Goal: Task Accomplishment & Management: Complete application form

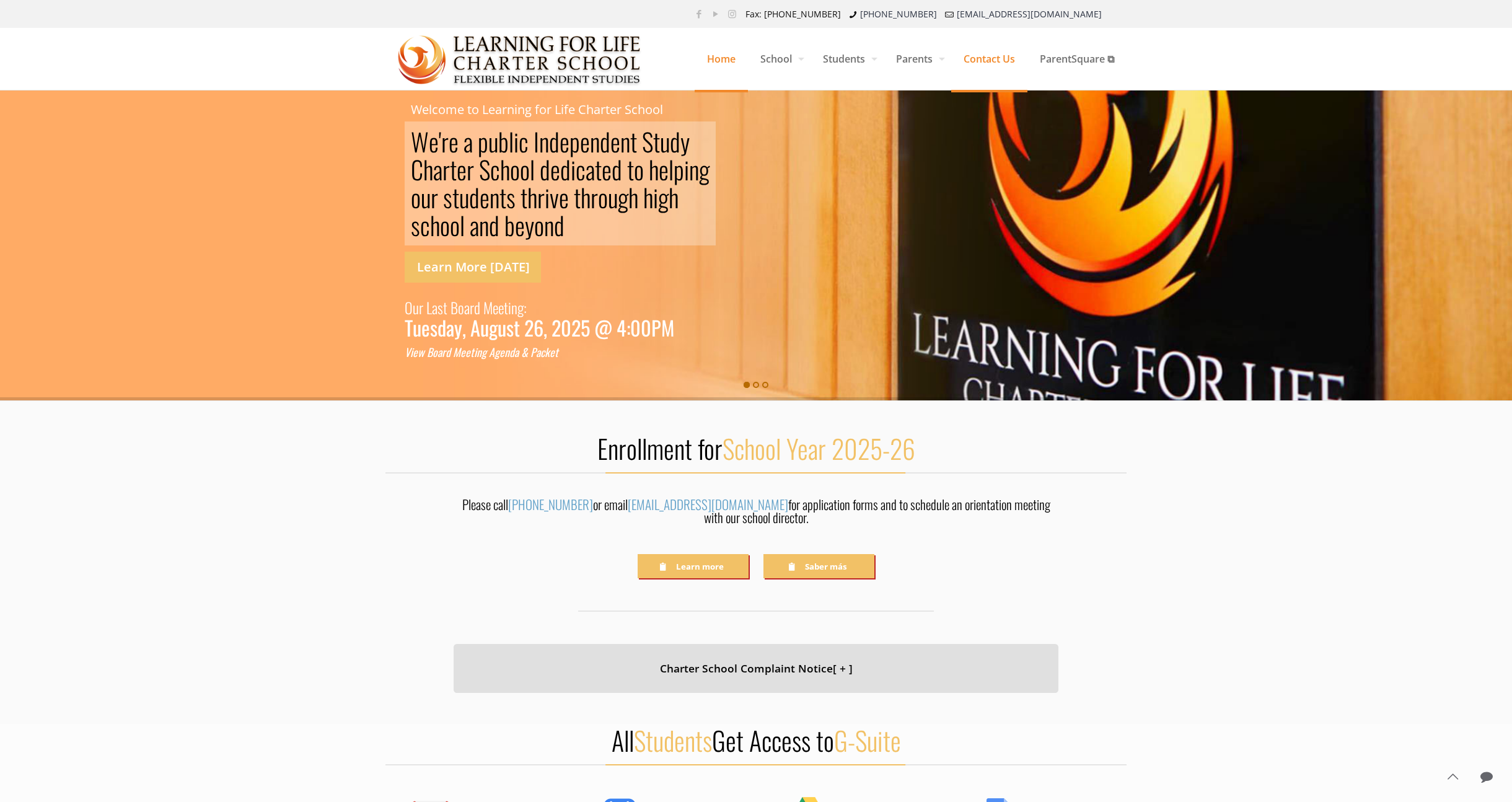
click at [996, 57] on span "Contact Us" at bounding box center [990, 59] width 76 height 37
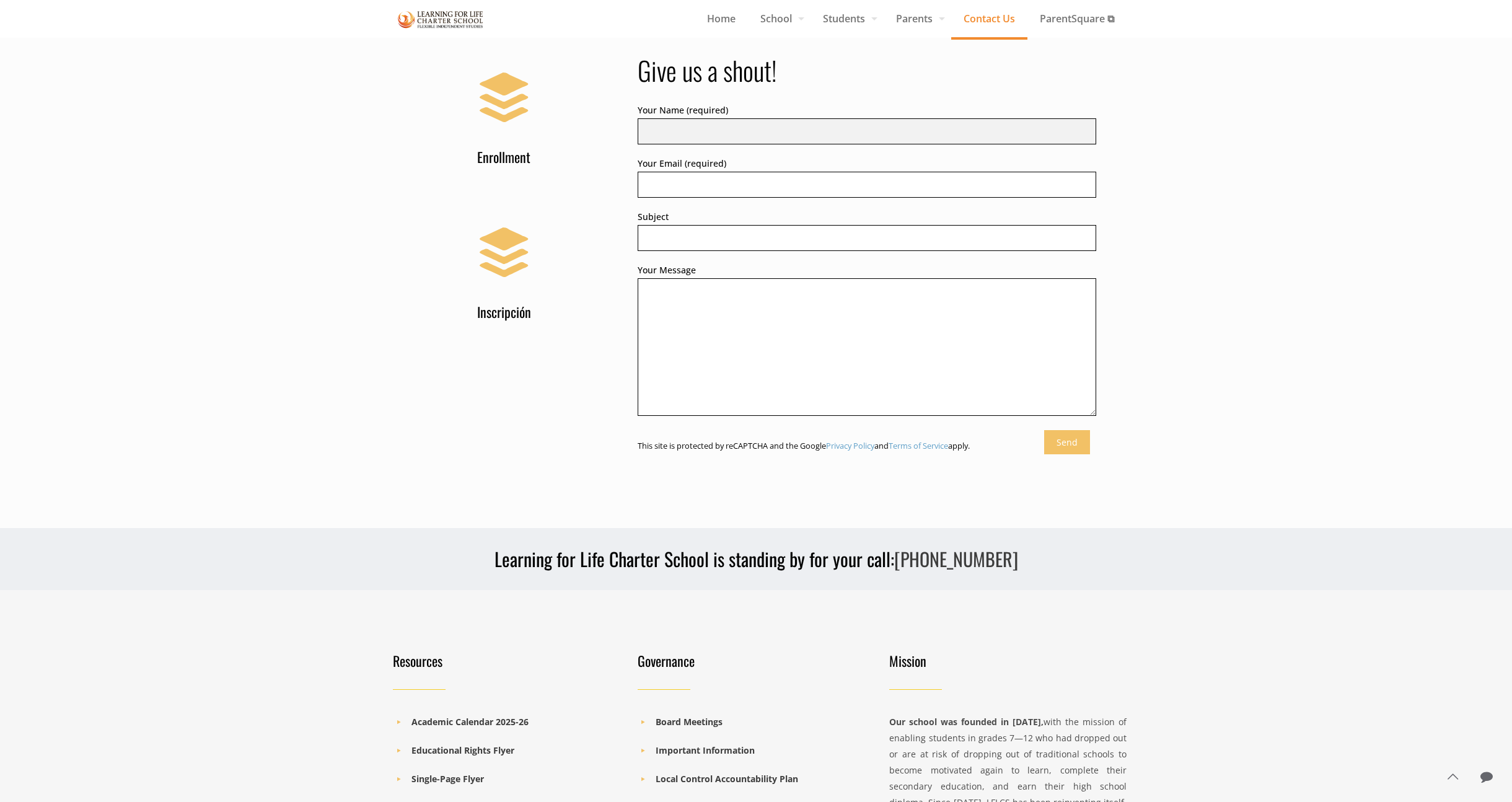
scroll to position [594, 0]
click at [686, 122] on input "Your Name (required)" at bounding box center [867, 132] width 459 height 26
type input "[PERSON_NAME]"
type input "[EMAIL_ADDRESS][DOMAIN_NAME]"
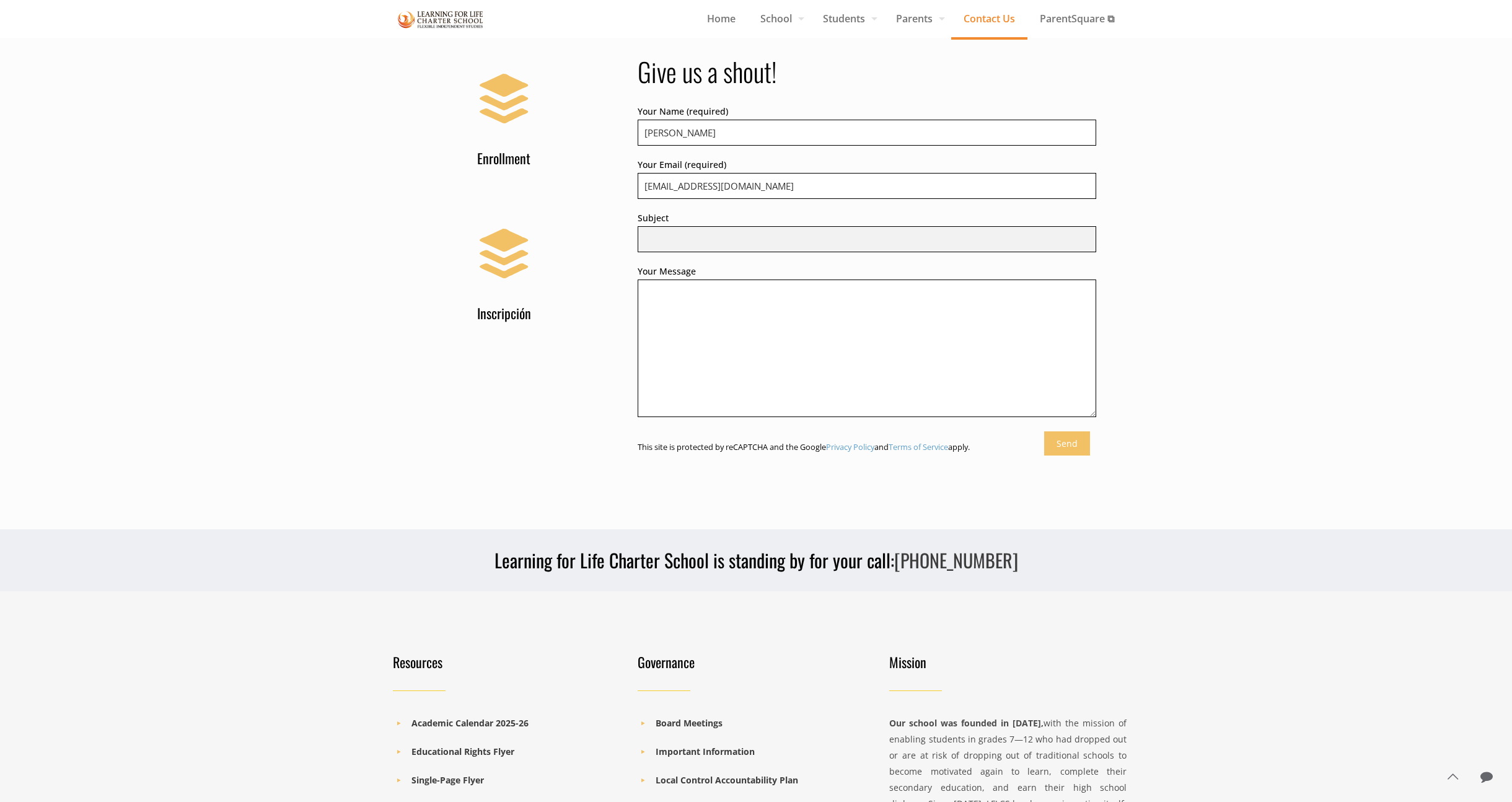
click at [731, 237] on input "Subject" at bounding box center [867, 239] width 459 height 26
type input "Request for Records"
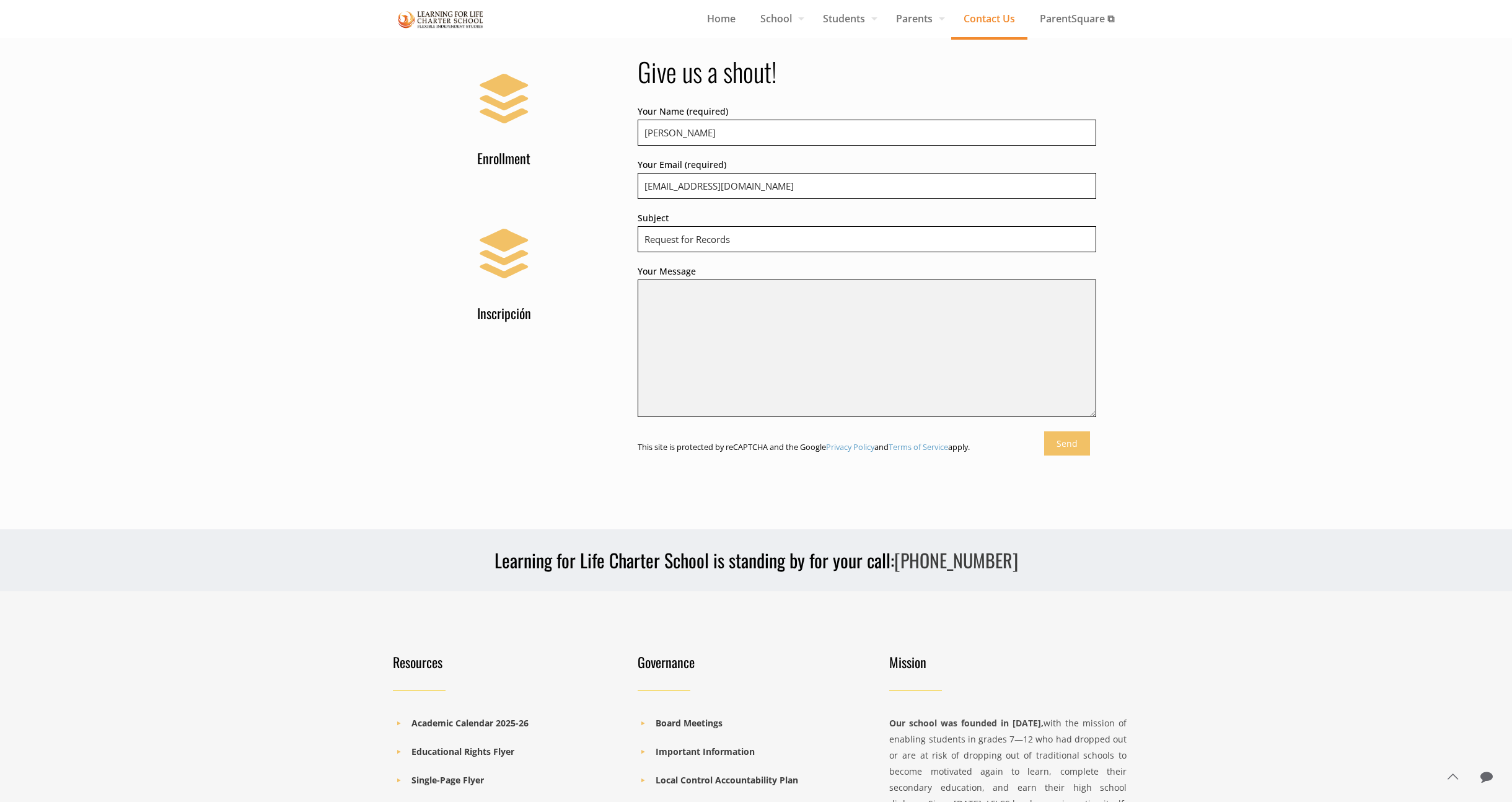
click at [661, 287] on textarea "Your Message" at bounding box center [867, 348] width 459 height 137
paste textarea "LOREMIP DOL SITAMET CONSECT Adip el Seddoeiu Tempor: Incididu utl Etdo Magnaa’e…"
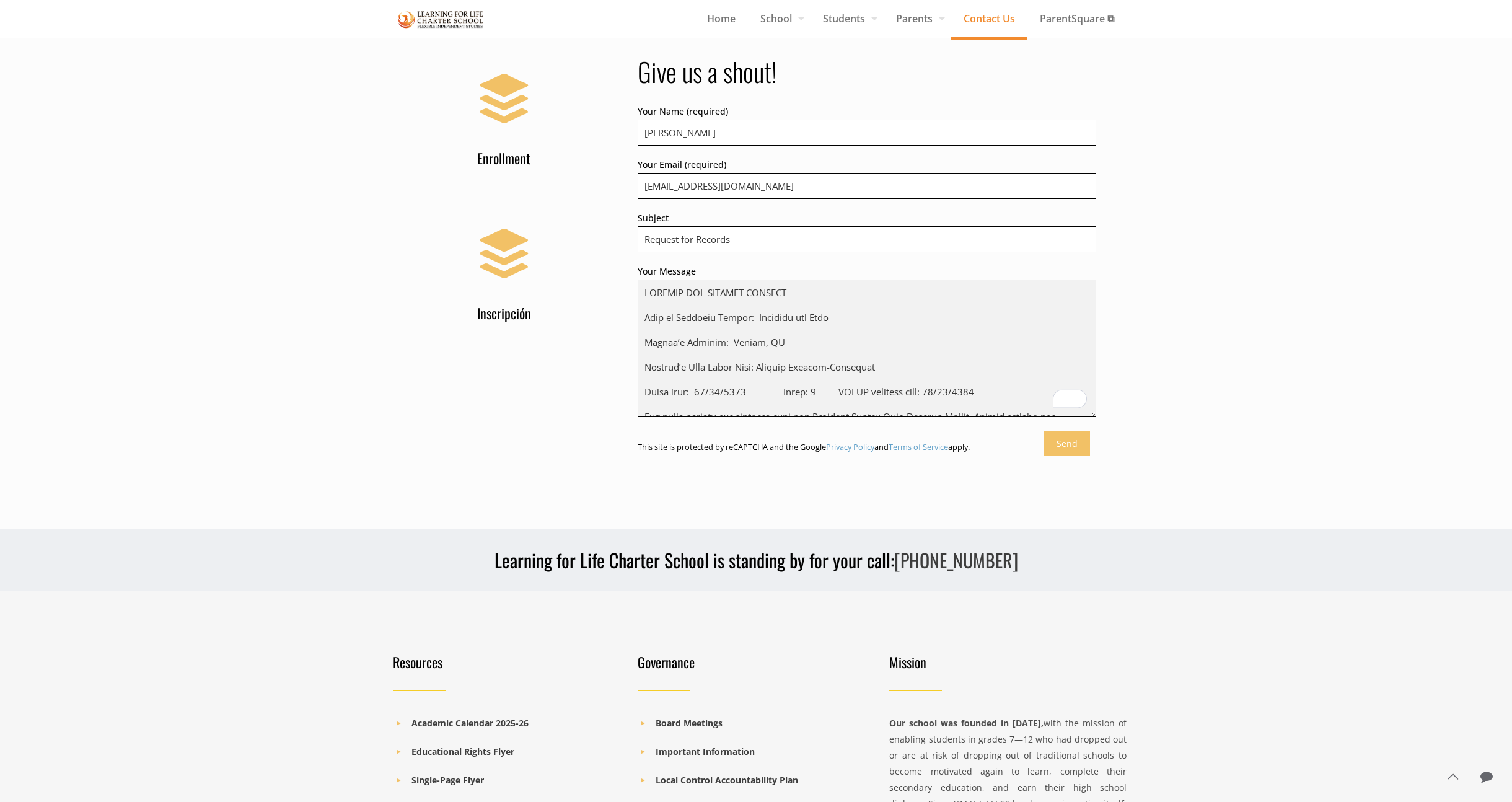
scroll to position [328, 0]
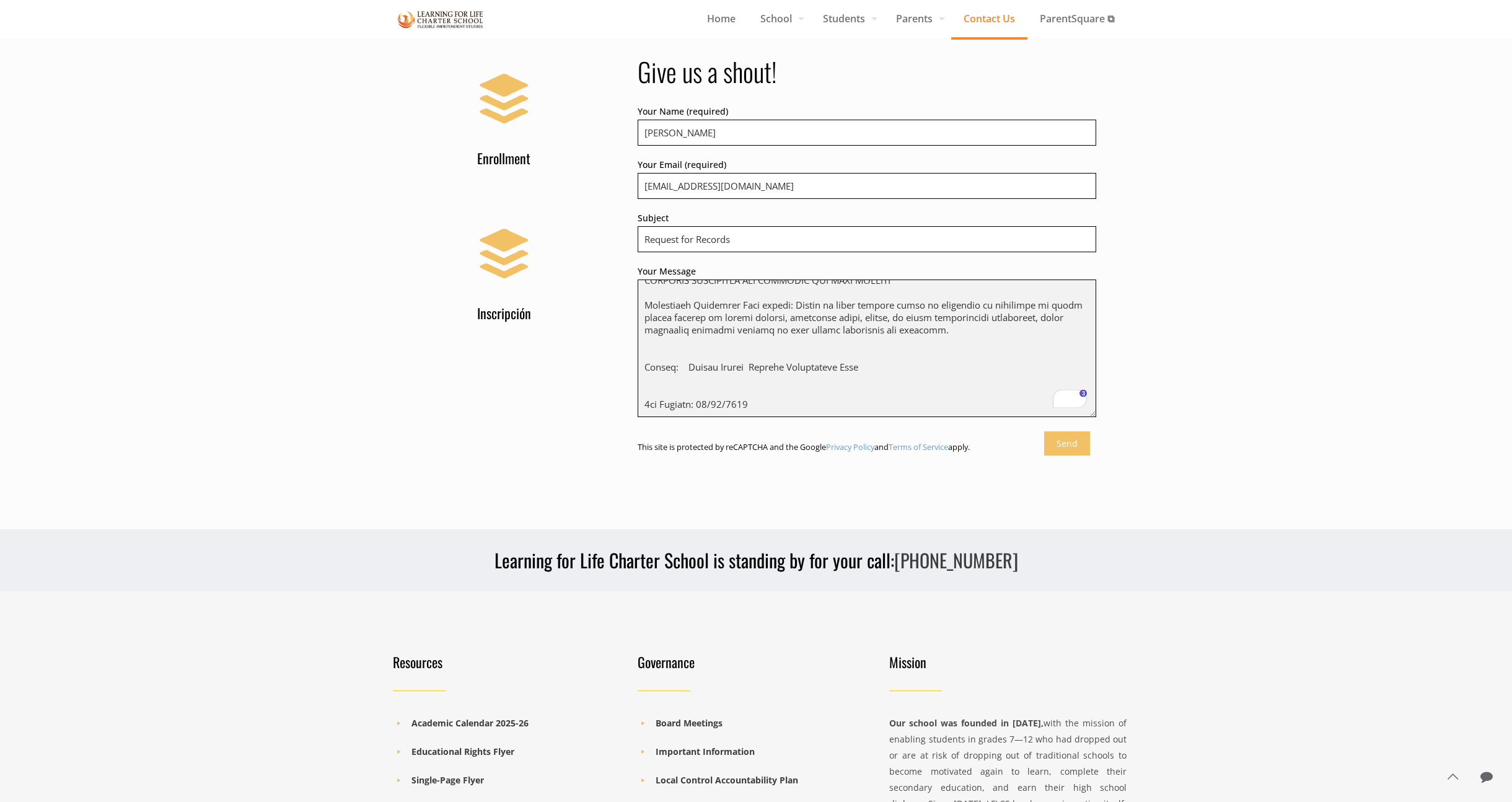
type textarea "LOREMIP DOL SITAMET CONSECT Adip el Seddoeiu Tempor: Incididu utl Etdo Magnaa’e…"
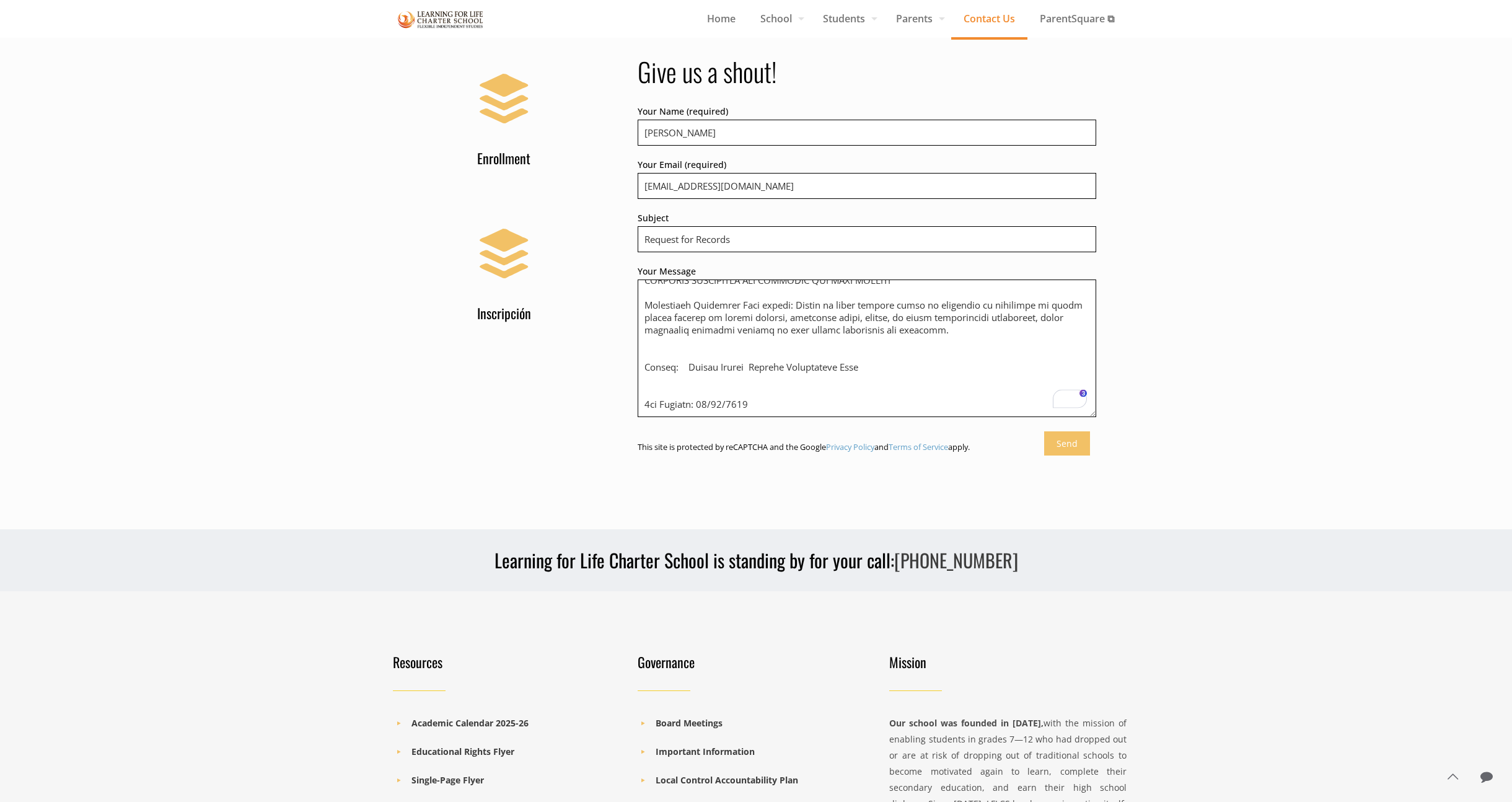
click at [1064, 439] on input "Send" at bounding box center [1067, 443] width 46 height 24
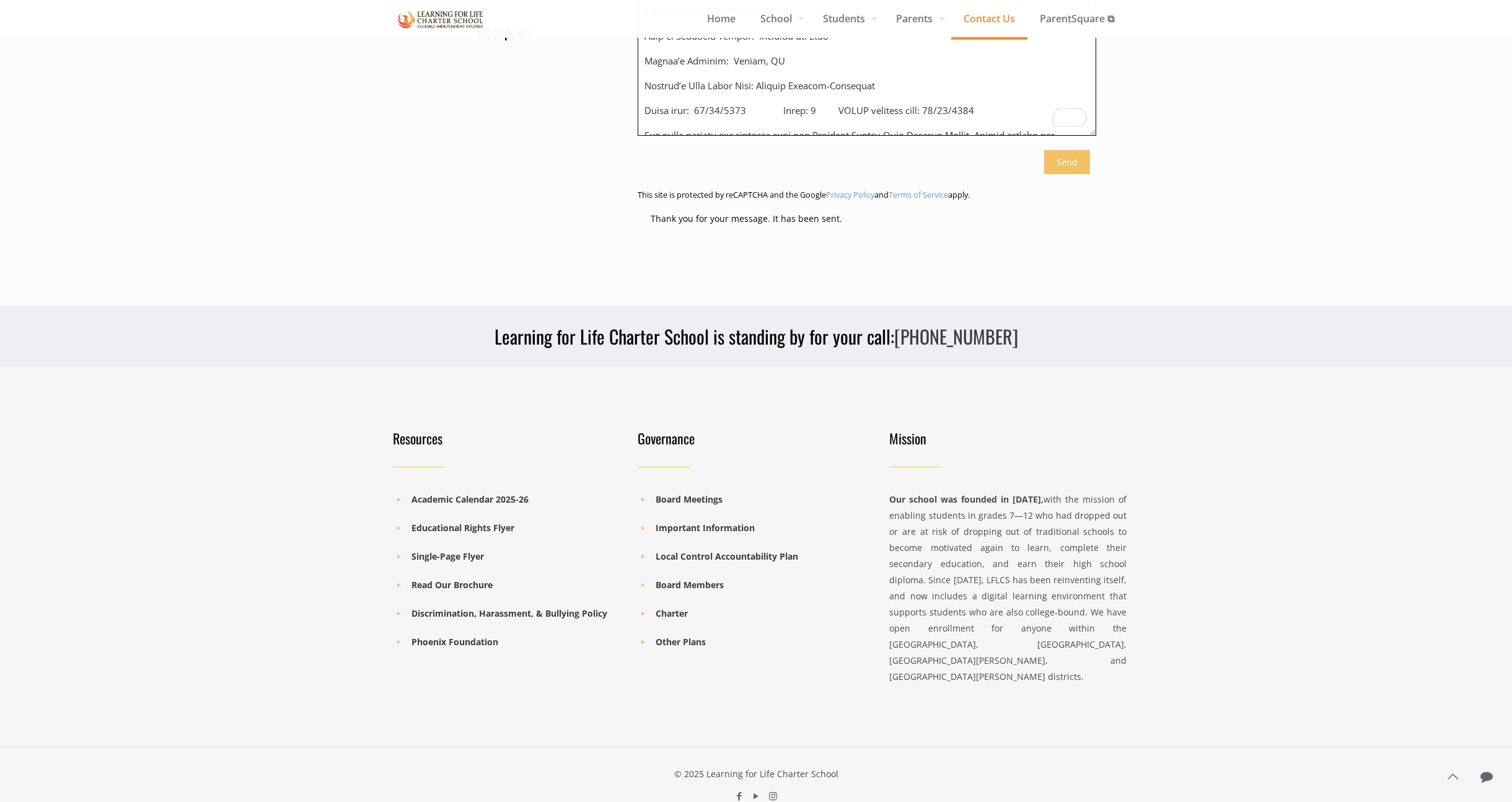
scroll to position [0, 0]
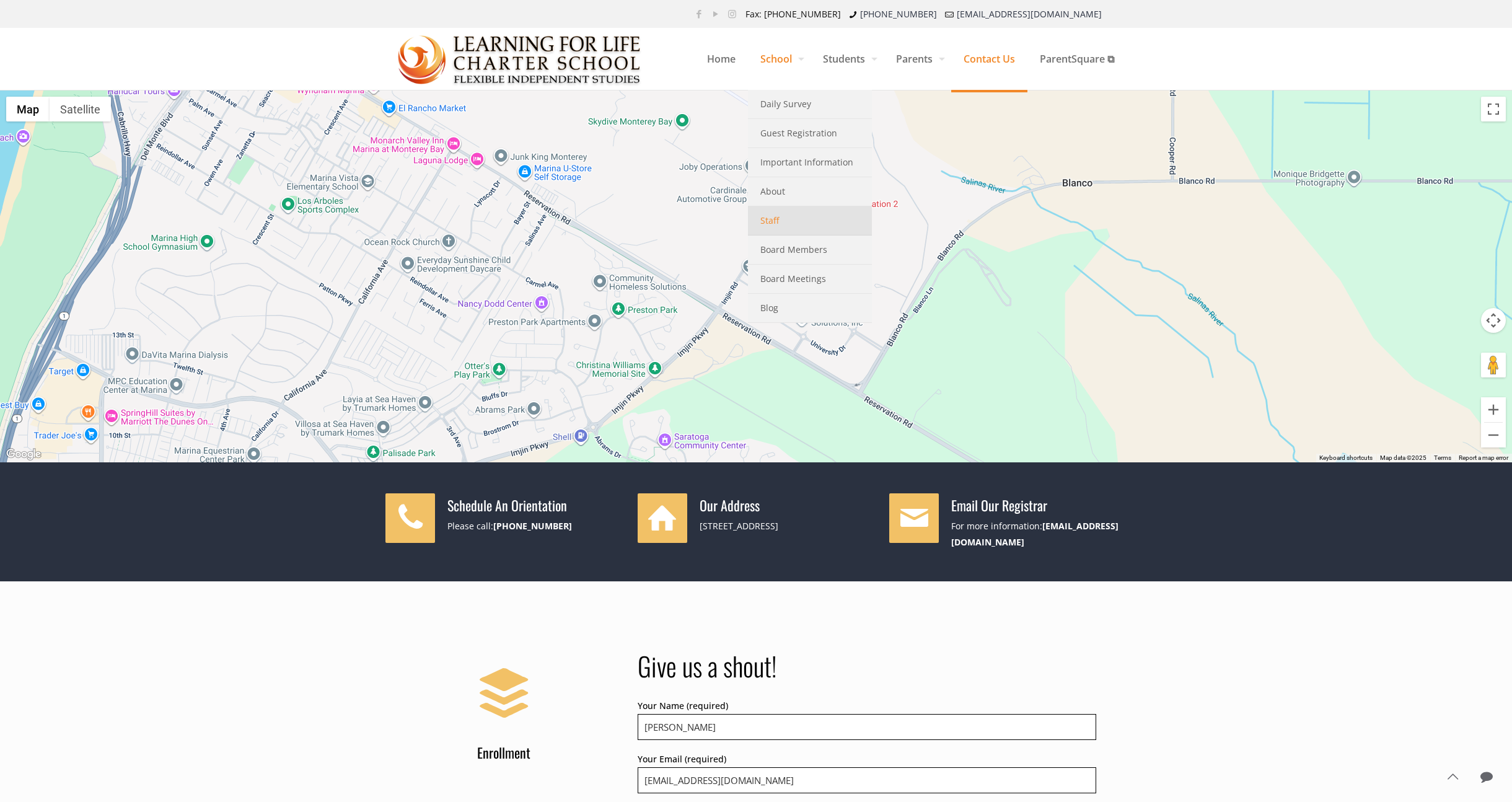
click at [775, 219] on link "Staff" at bounding box center [810, 221] width 124 height 29
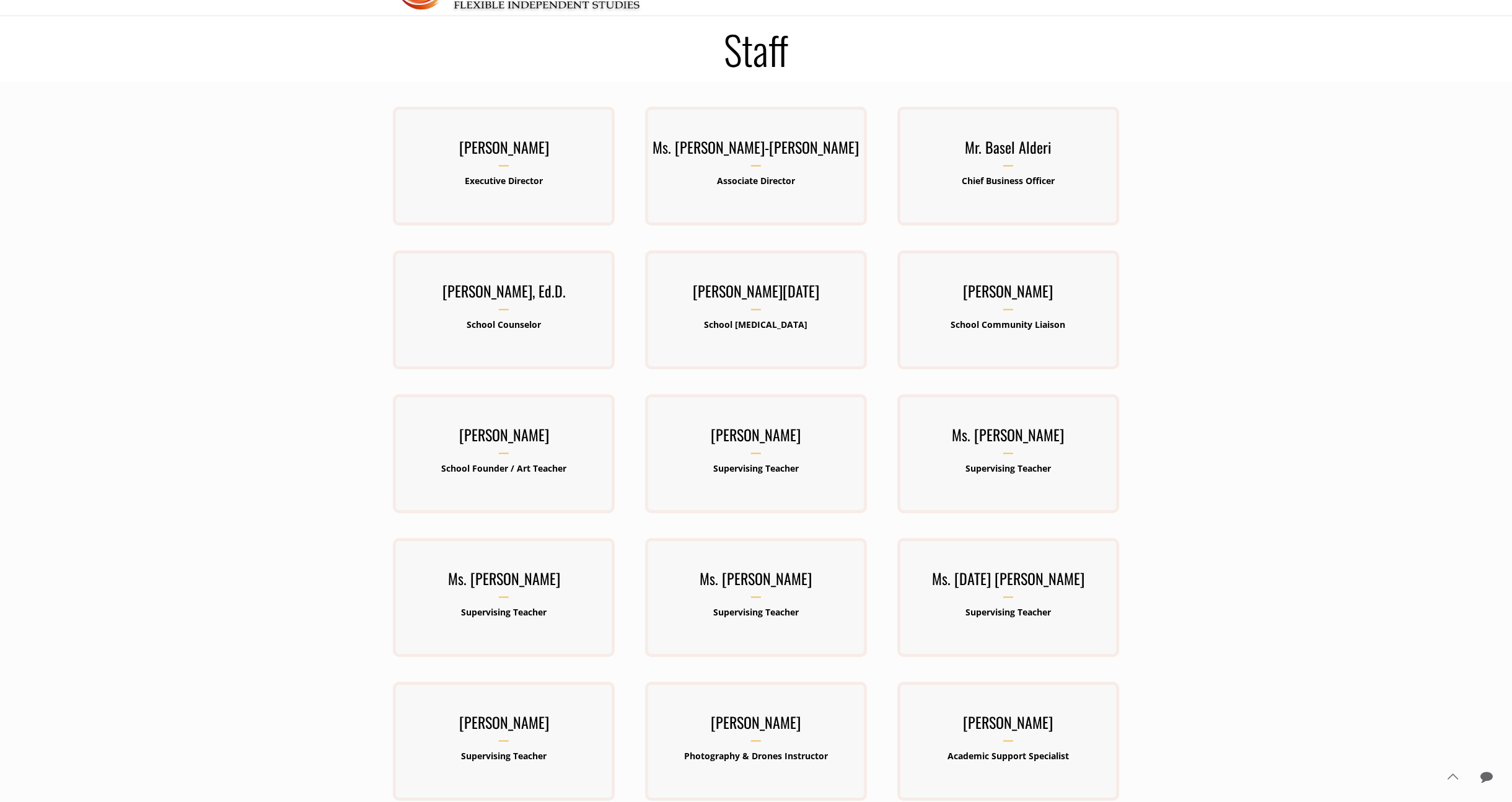
scroll to position [80, 0]
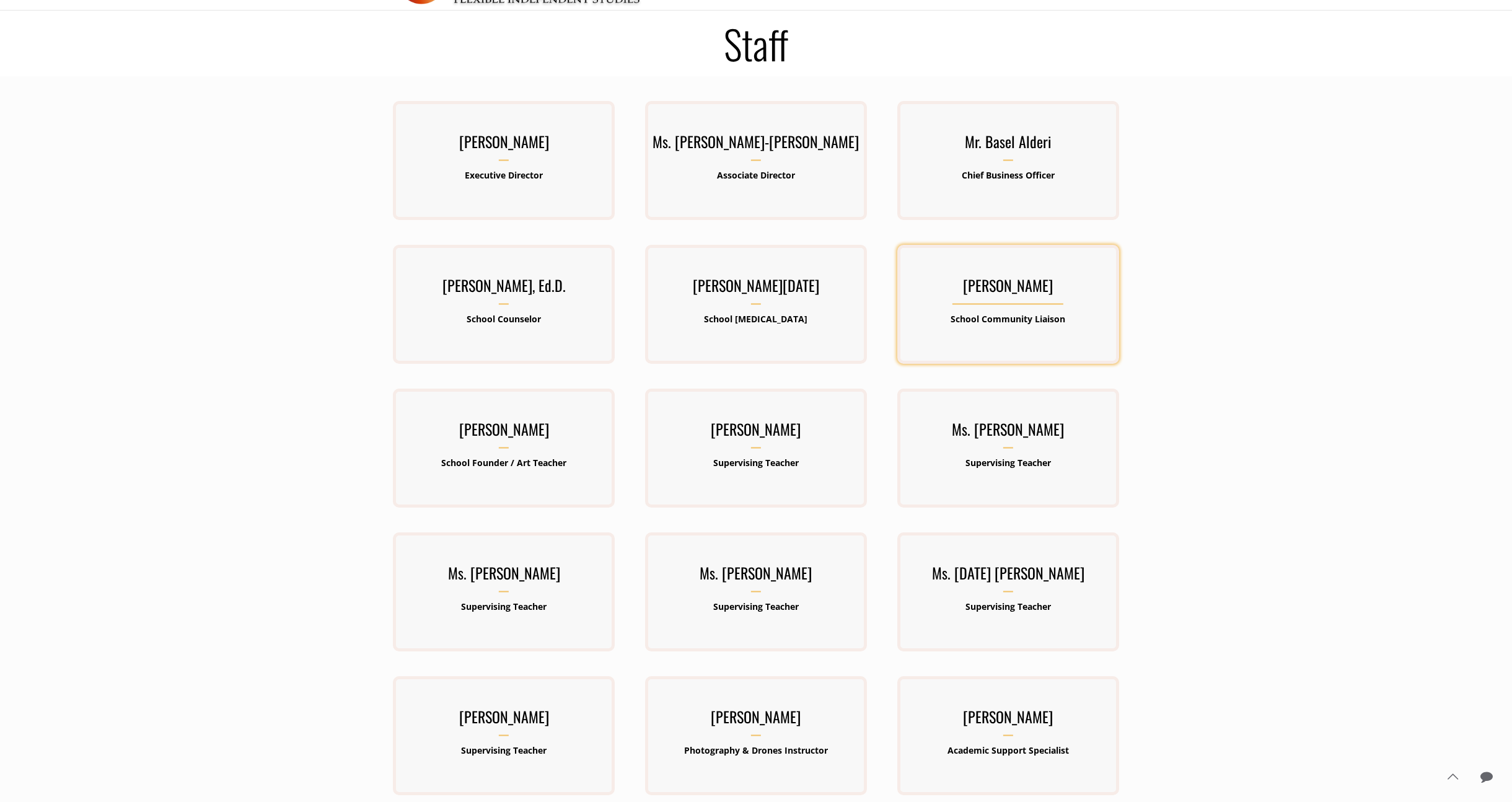
click at [995, 296] on h3 "Ms. Maribel Perez Santos" at bounding box center [1008, 289] width 222 height 32
click at [1061, 271] on div "Ms. Maribel Perez Santos School Community Liaison" at bounding box center [1008, 303] width 222 height 119
drag, startPoint x: 1233, startPoint y: 291, endPoint x: 1224, endPoint y: 291, distance: 9.0
click at [1233, 291] on div at bounding box center [756, 460] width 1512 height 768
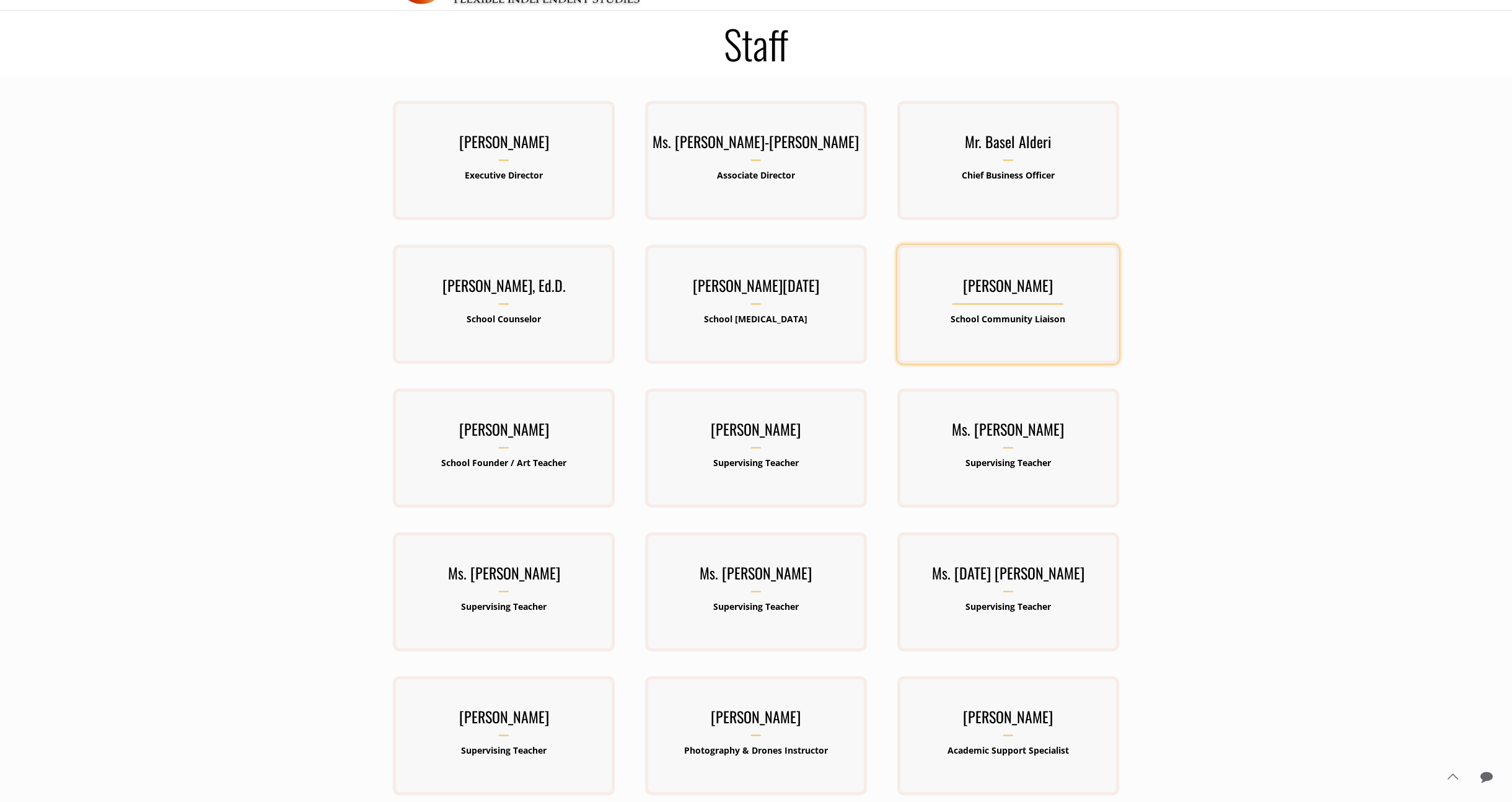
click at [1081, 346] on div "Ms. Maribel Perez Santos School Community Liaison" at bounding box center [1008, 303] width 222 height 119
click at [1260, 275] on div at bounding box center [756, 460] width 1512 height 768
click at [1035, 285] on h3 "Ms. Maribel Perez Santos" at bounding box center [1008, 289] width 222 height 32
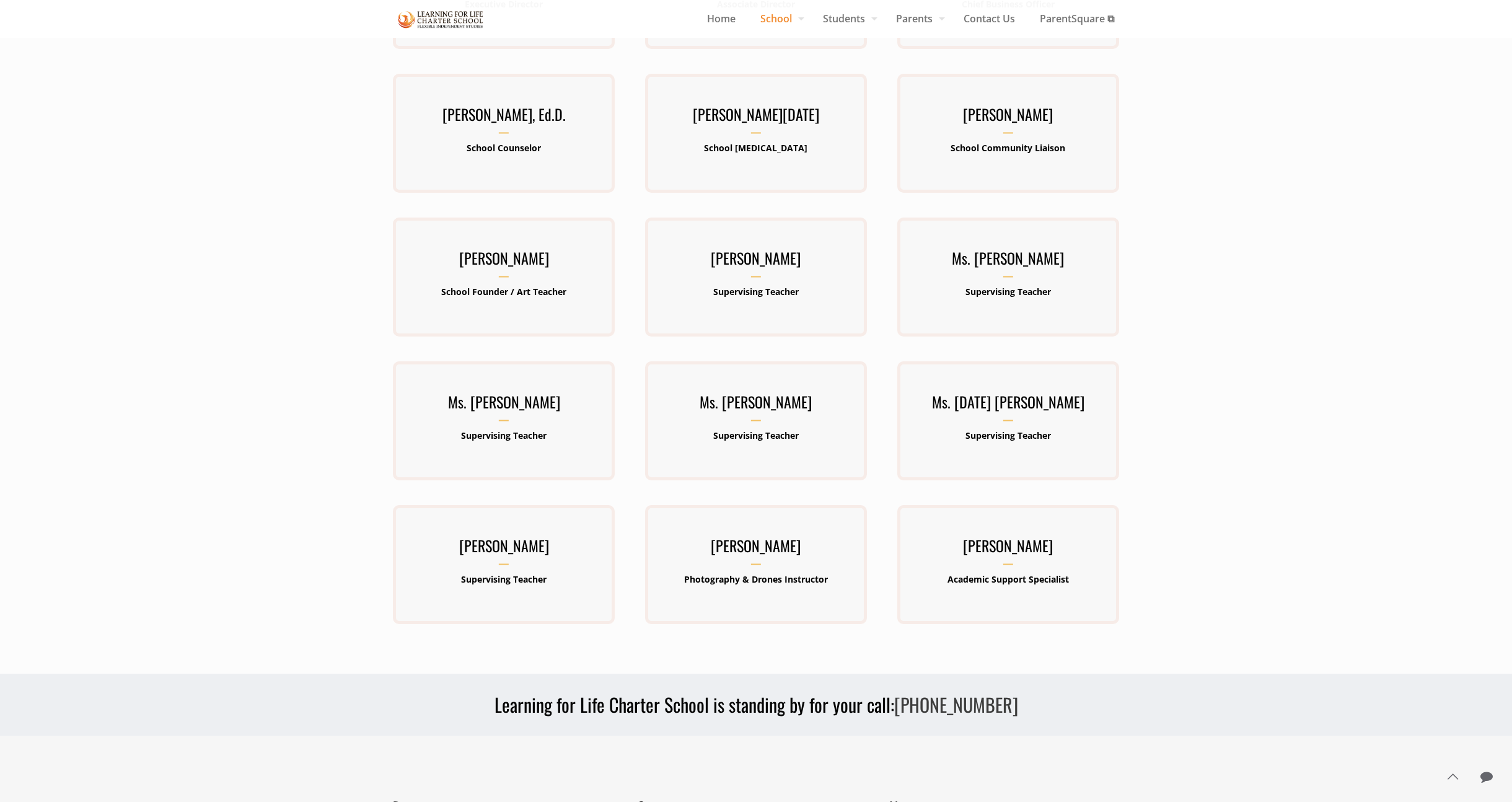
scroll to position [0, 0]
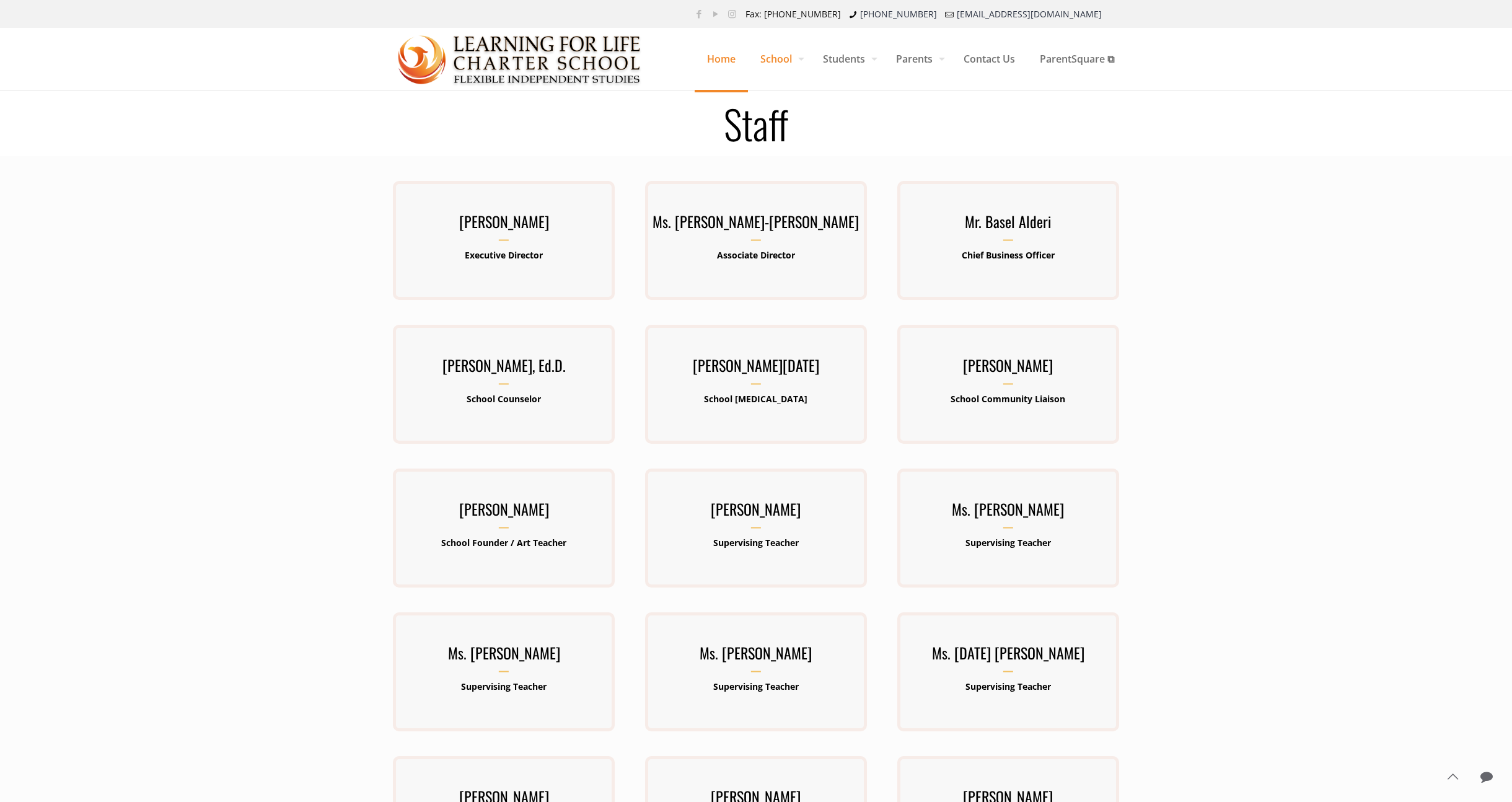
click at [716, 64] on span "Home" at bounding box center [721, 59] width 53 height 37
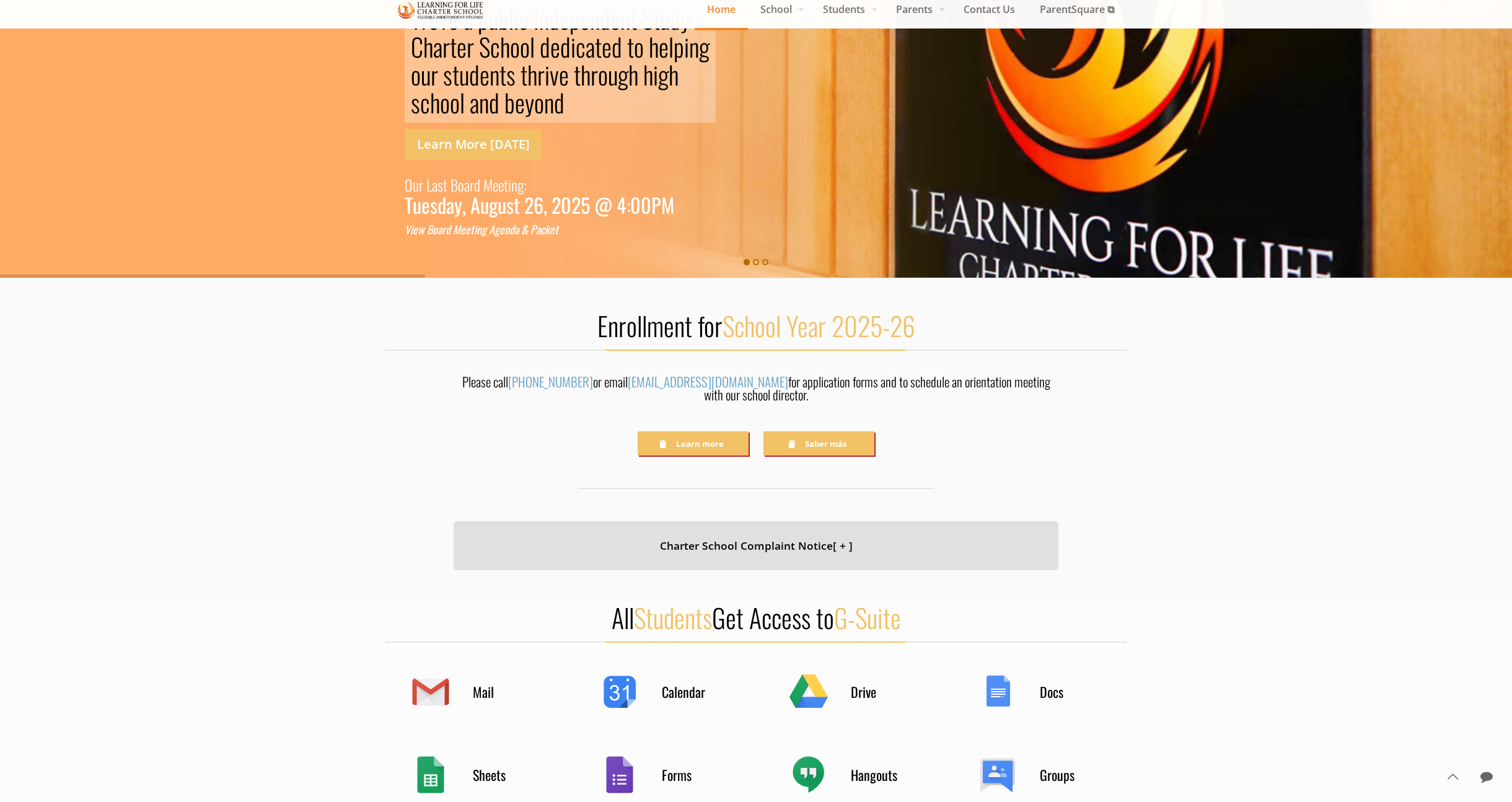
scroll to position [124, 0]
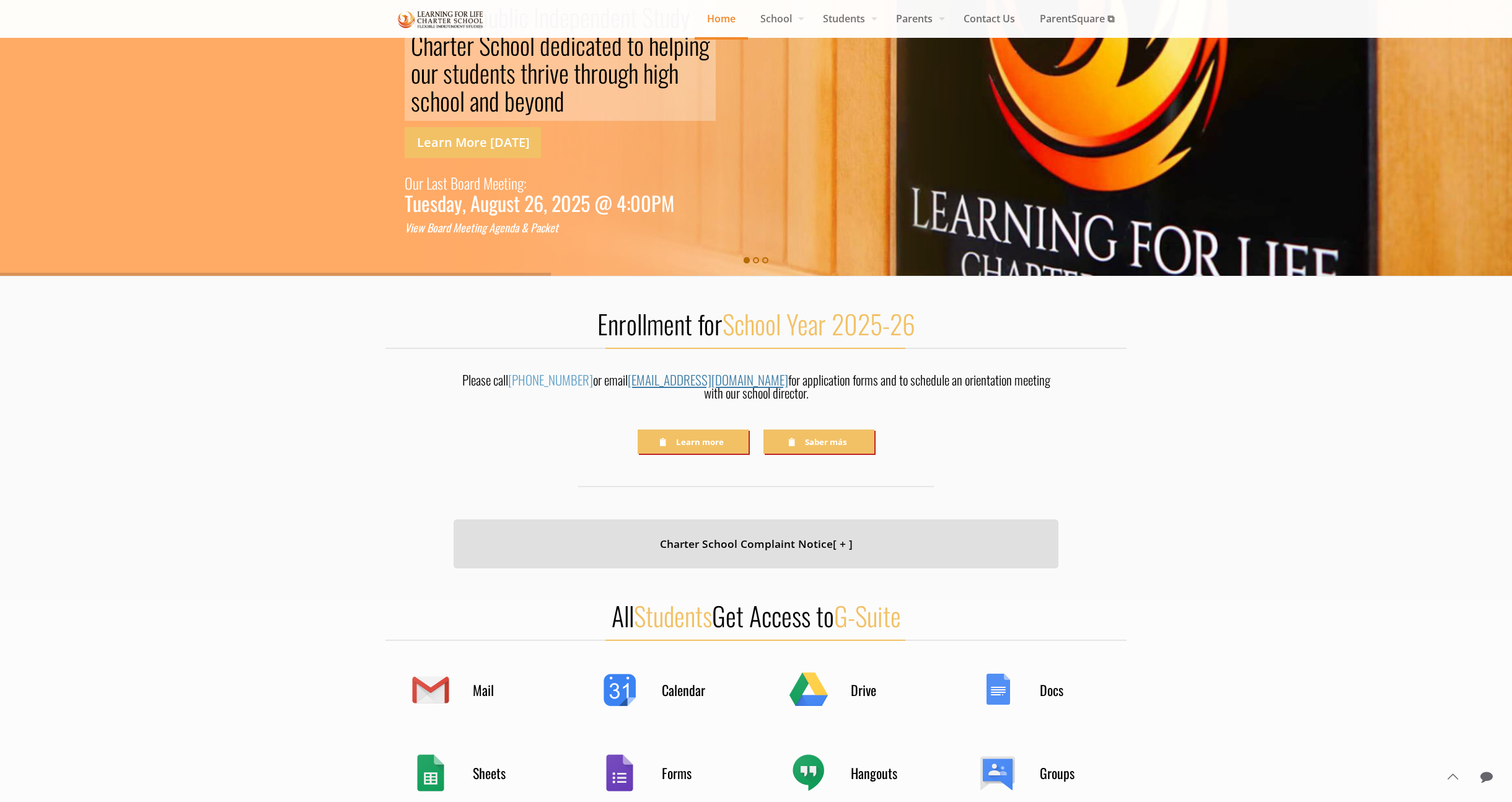
click at [647, 378] on link "[EMAIL_ADDRESS][DOMAIN_NAME]" at bounding box center [708, 380] width 160 height 19
